Goal: Transaction & Acquisition: Purchase product/service

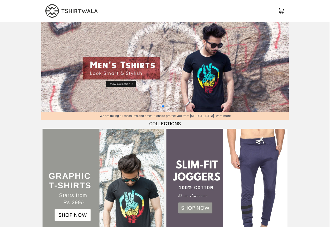
click at [55, 176] on img at bounding box center [102, 189] width 121 height 121
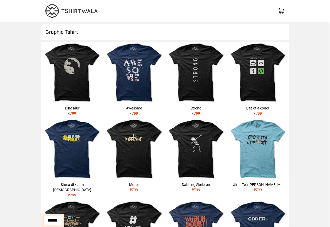
click at [324, 4] on div "X" at bounding box center [165, 11] width 330 height 22
click at [318, 4] on div "X" at bounding box center [165, 11] width 330 height 22
